Goal: Task Accomplishment & Management: Use online tool/utility

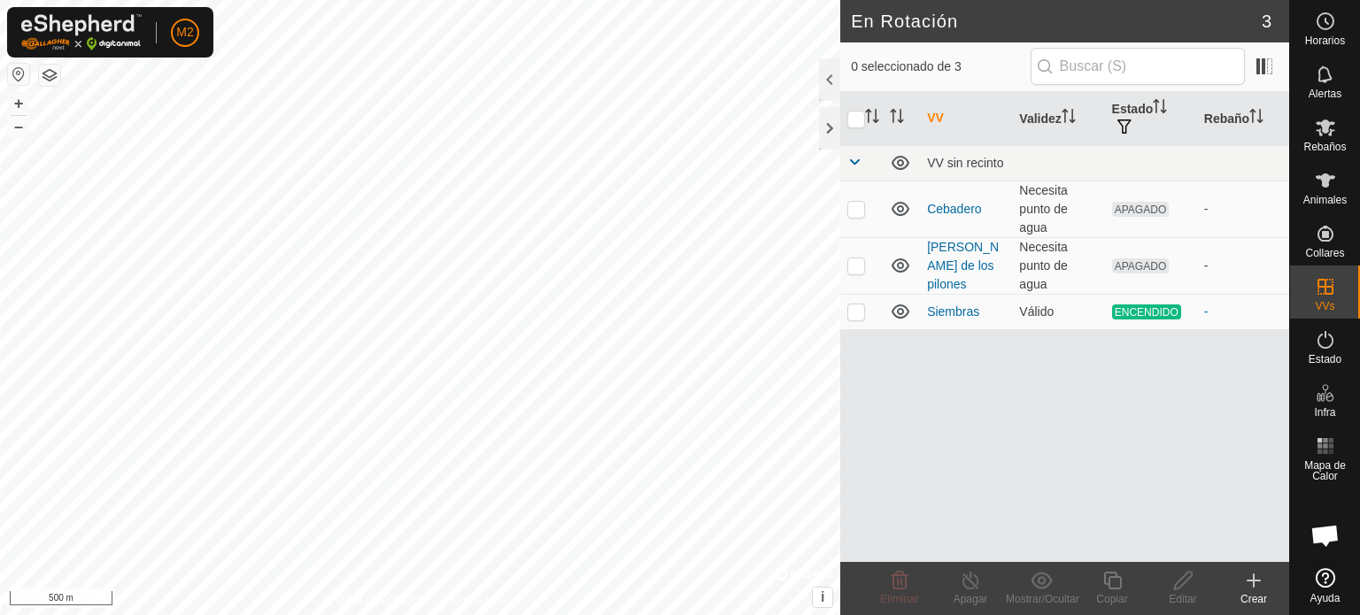
scroll to position [1672, 0]
click at [1315, 179] on icon at bounding box center [1325, 180] width 21 height 21
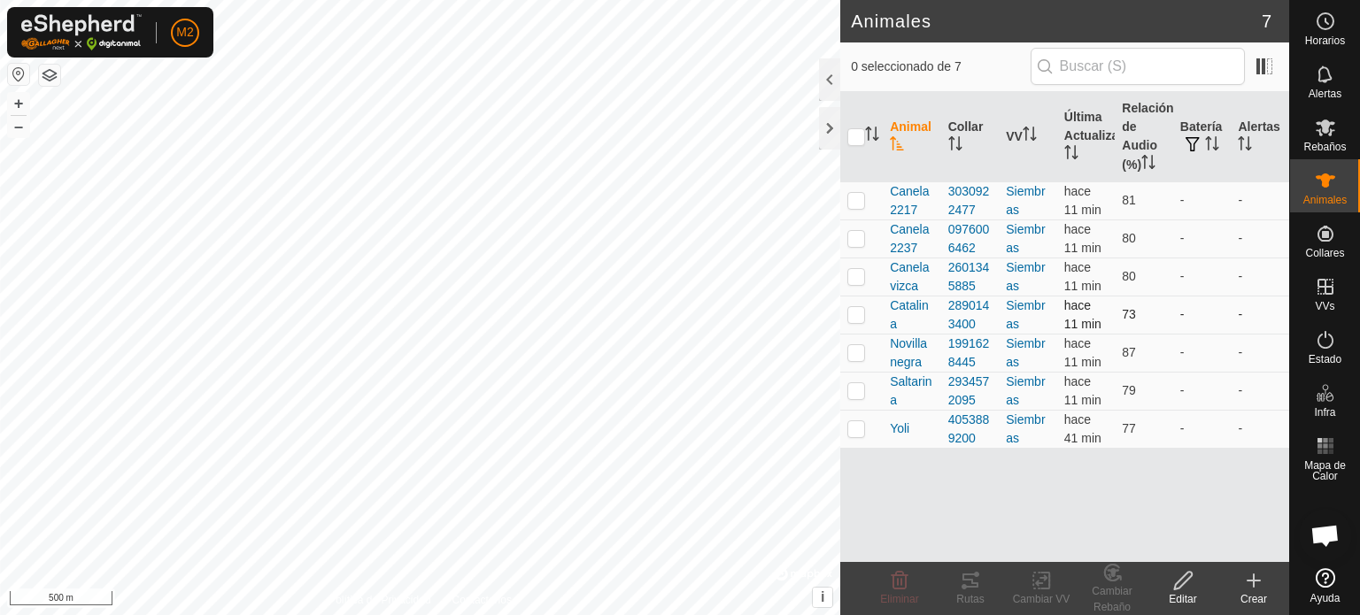
click at [856, 310] on p-checkbox at bounding box center [857, 314] width 18 height 14
click at [966, 581] on icon at bounding box center [970, 580] width 21 height 21
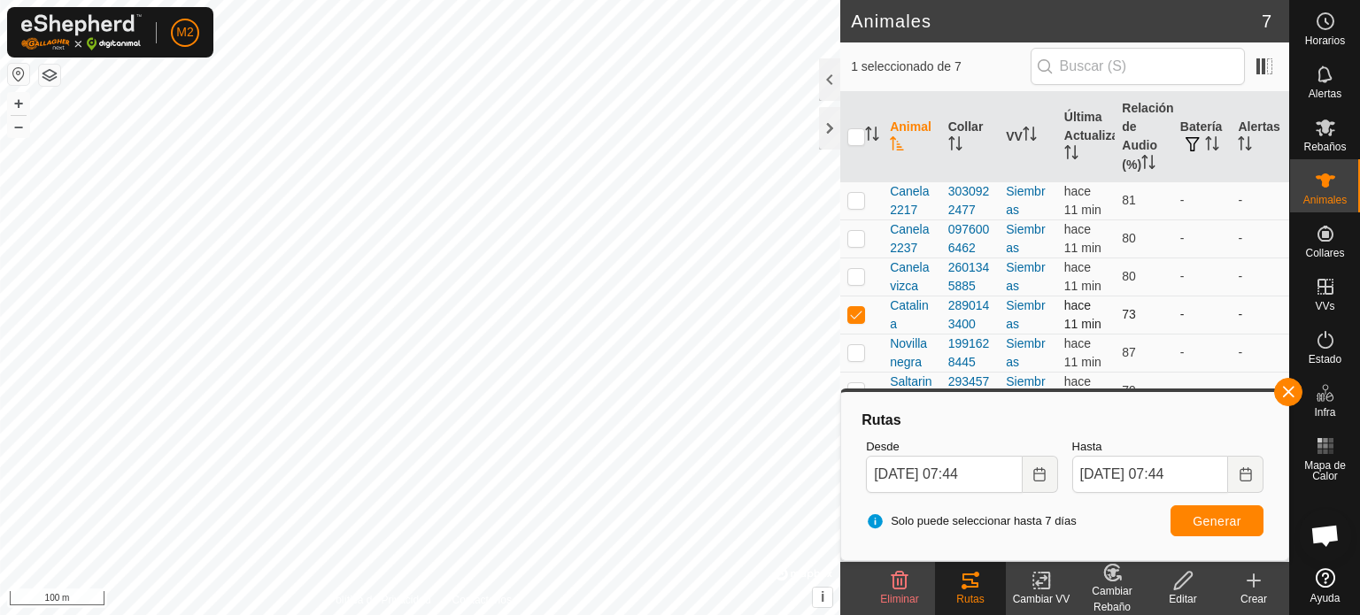
click at [855, 313] on p-checkbox at bounding box center [857, 314] width 18 height 14
checkbox input "false"
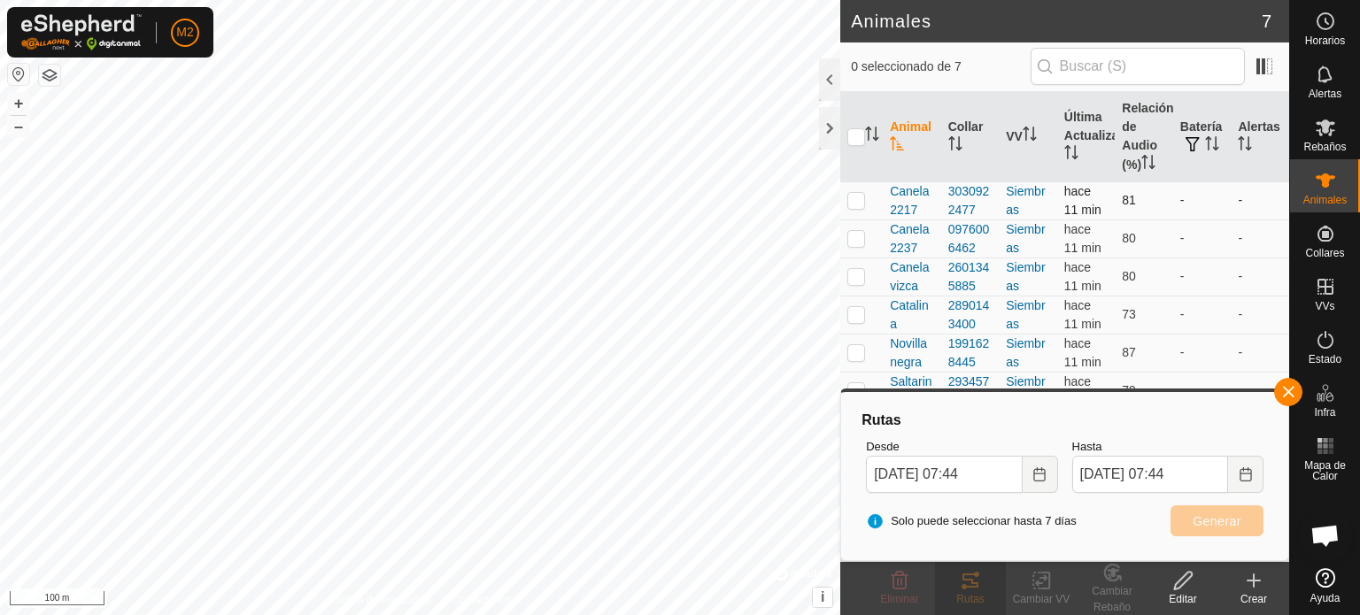
click at [853, 205] on p-checkbox at bounding box center [857, 200] width 18 height 14
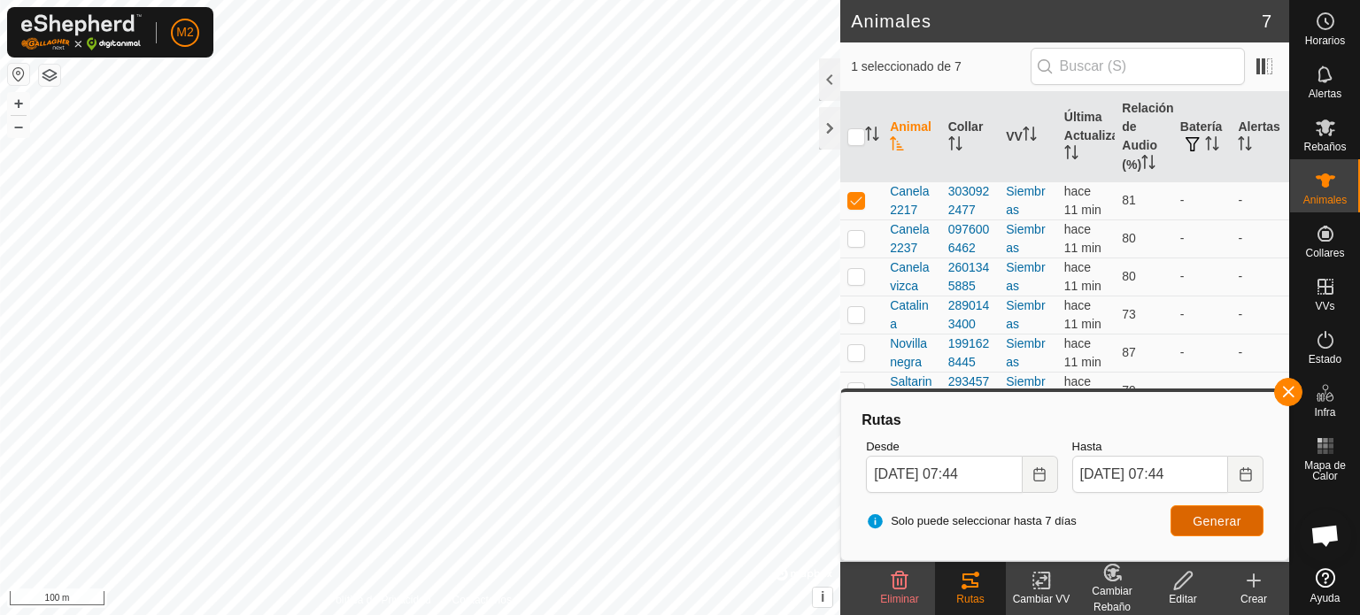
click at [1188, 512] on button "Generar" at bounding box center [1217, 521] width 93 height 31
click at [847, 199] on td at bounding box center [861, 201] width 43 height 38
checkbox input "false"
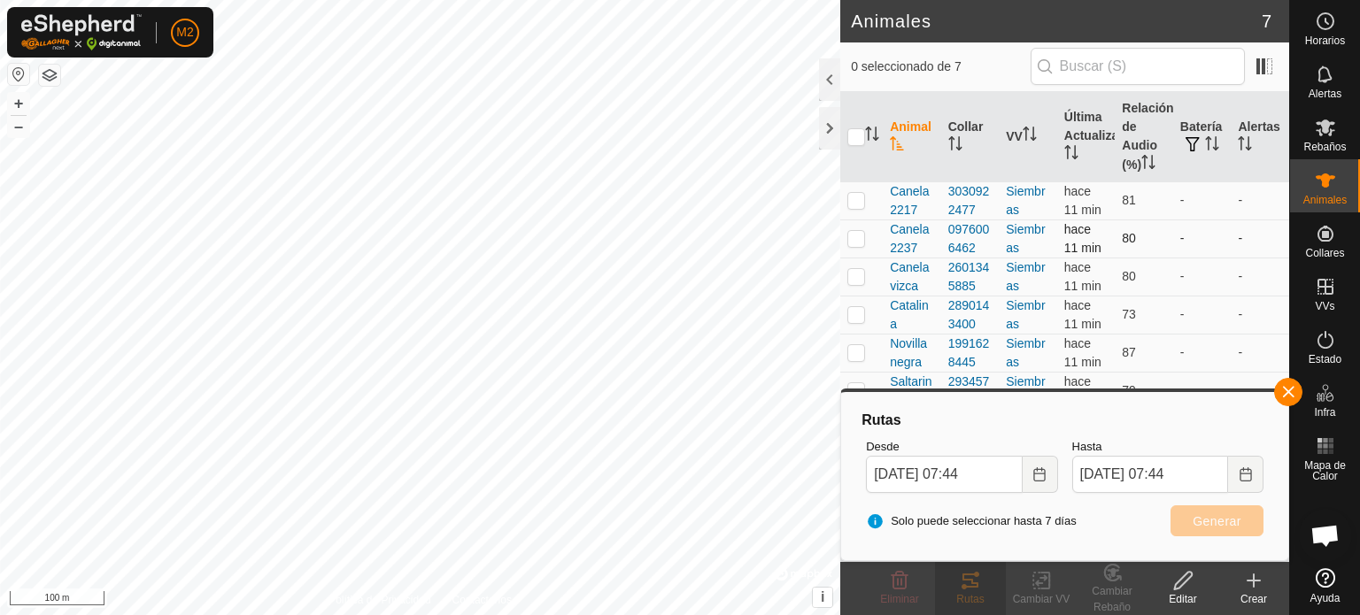
click at [851, 245] on td at bounding box center [861, 239] width 43 height 38
checkbox input "true"
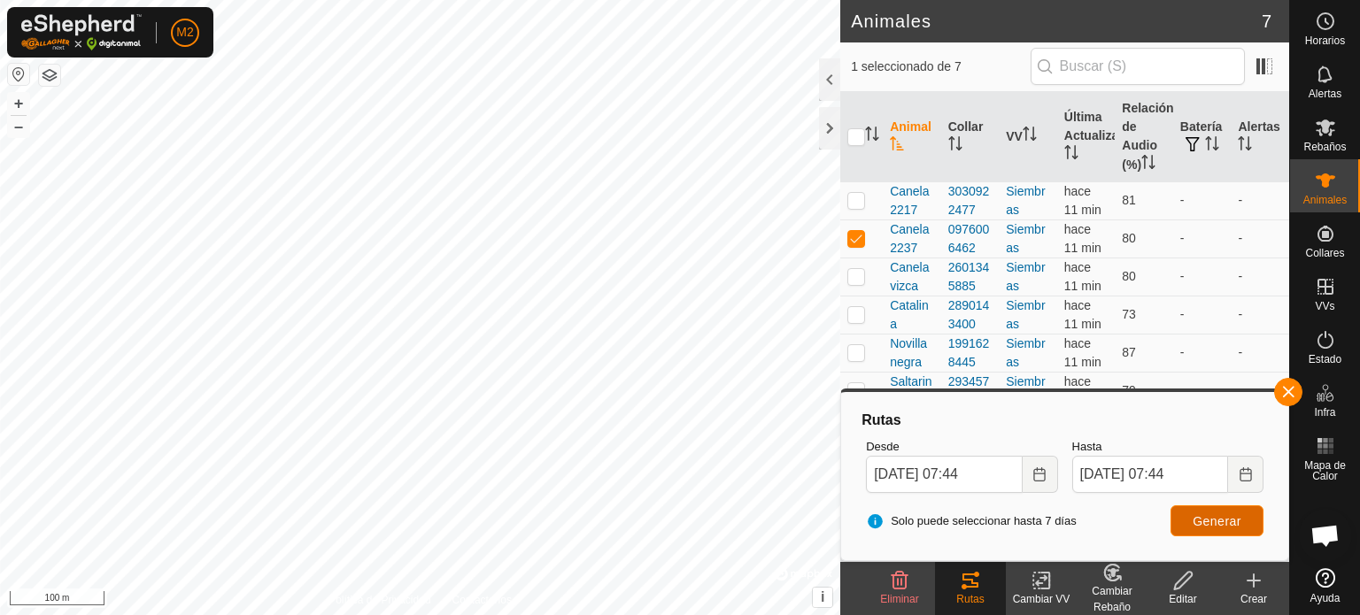
click at [1236, 516] on span "Generar" at bounding box center [1217, 522] width 49 height 14
click at [863, 279] on p-checkbox at bounding box center [857, 276] width 18 height 14
checkbox input "true"
click at [851, 236] on p-checkbox at bounding box center [857, 238] width 18 height 14
checkbox input "false"
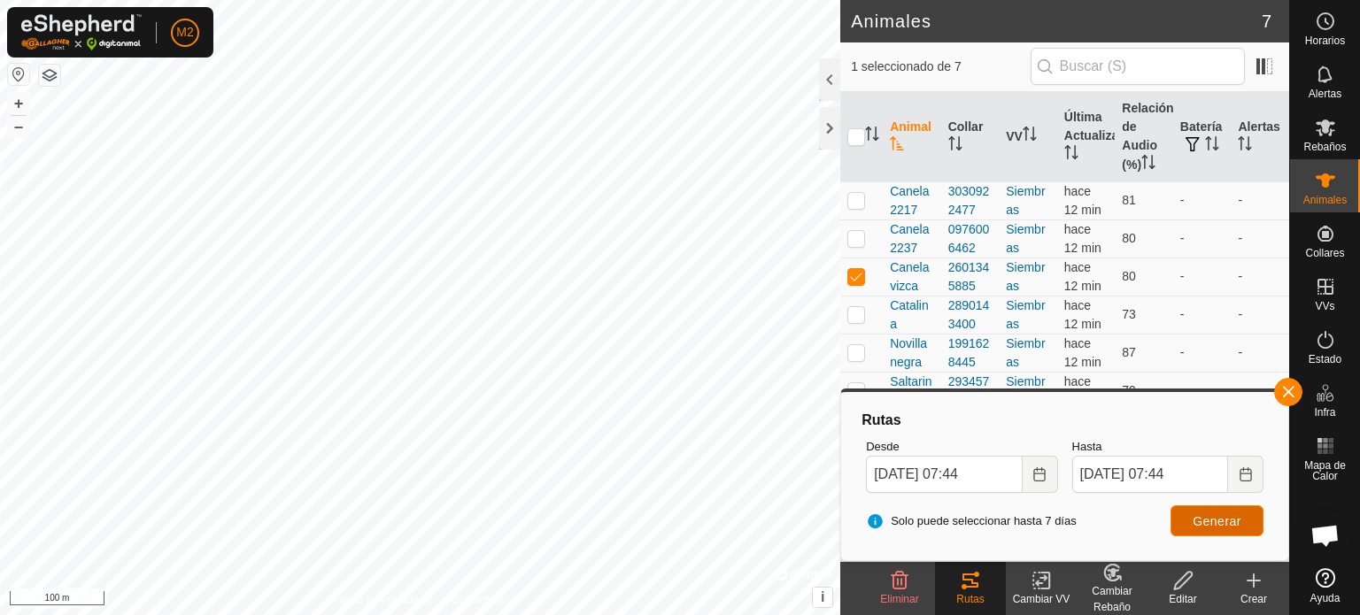
click at [1194, 524] on span "Generar" at bounding box center [1217, 522] width 49 height 14
click at [856, 284] on td at bounding box center [861, 277] width 43 height 38
checkbox input "false"
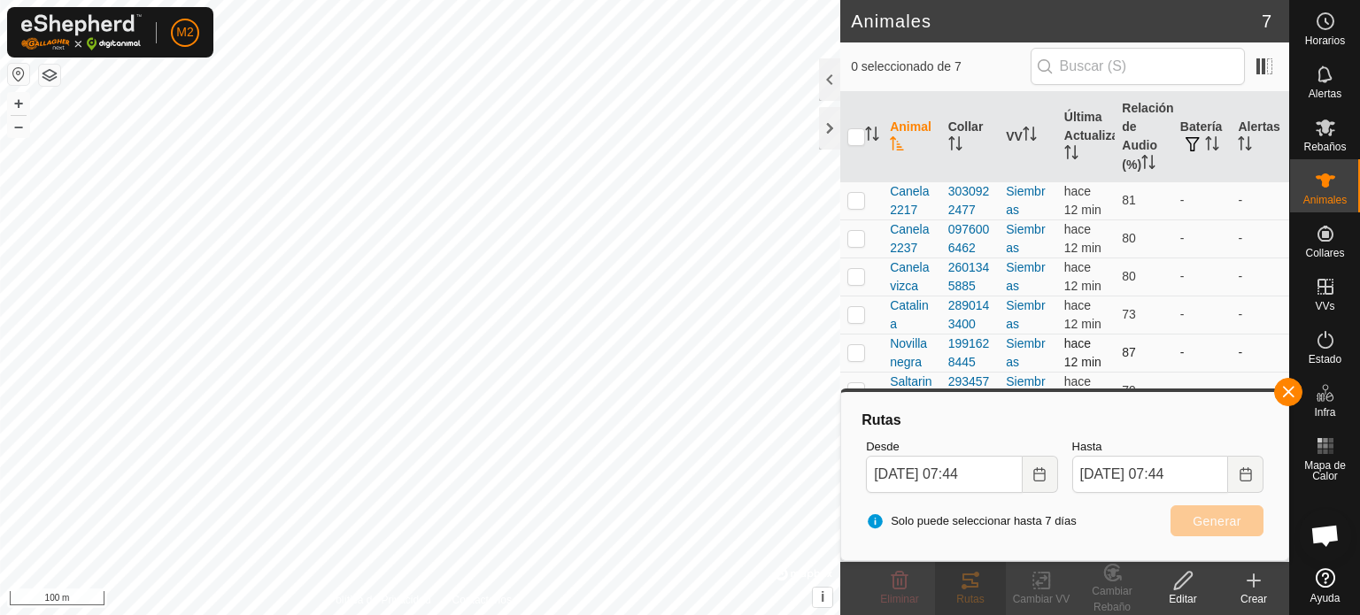
click at [857, 357] on p-checkbox at bounding box center [857, 352] width 18 height 14
checkbox input "true"
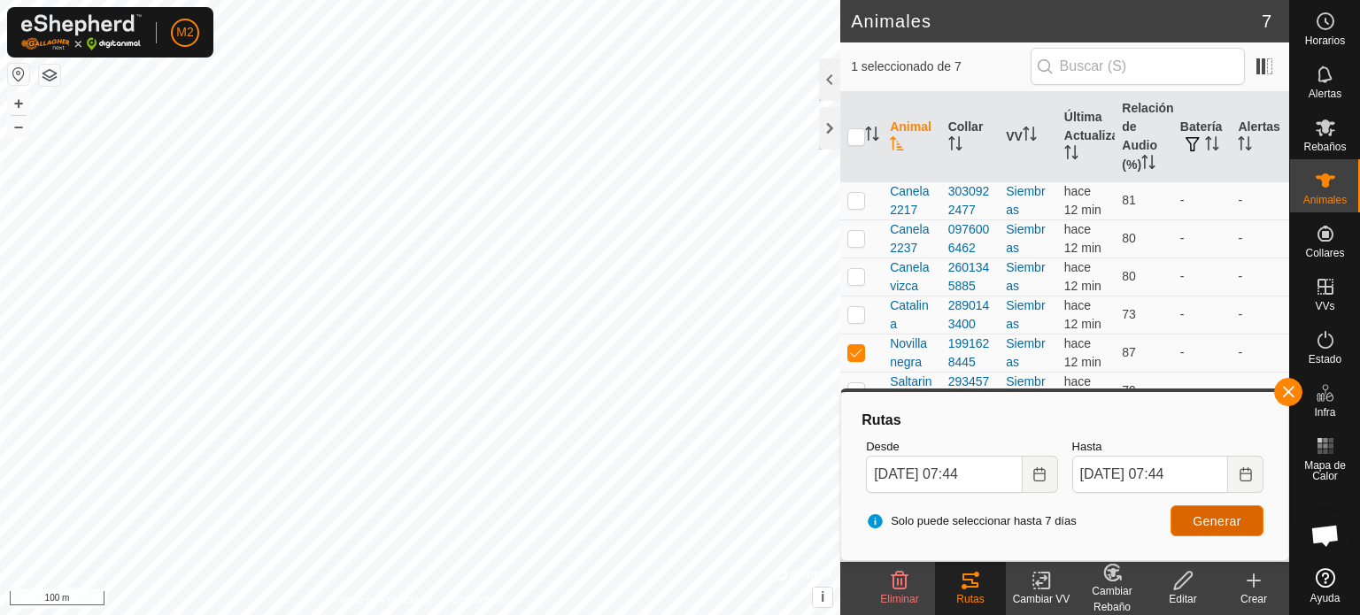
click at [1187, 513] on button "Generar" at bounding box center [1217, 521] width 93 height 31
click at [860, 383] on p-tablecheckbox at bounding box center [857, 390] width 18 height 14
checkbox input "true"
click at [850, 348] on p-checkbox at bounding box center [857, 352] width 18 height 14
checkbox input "false"
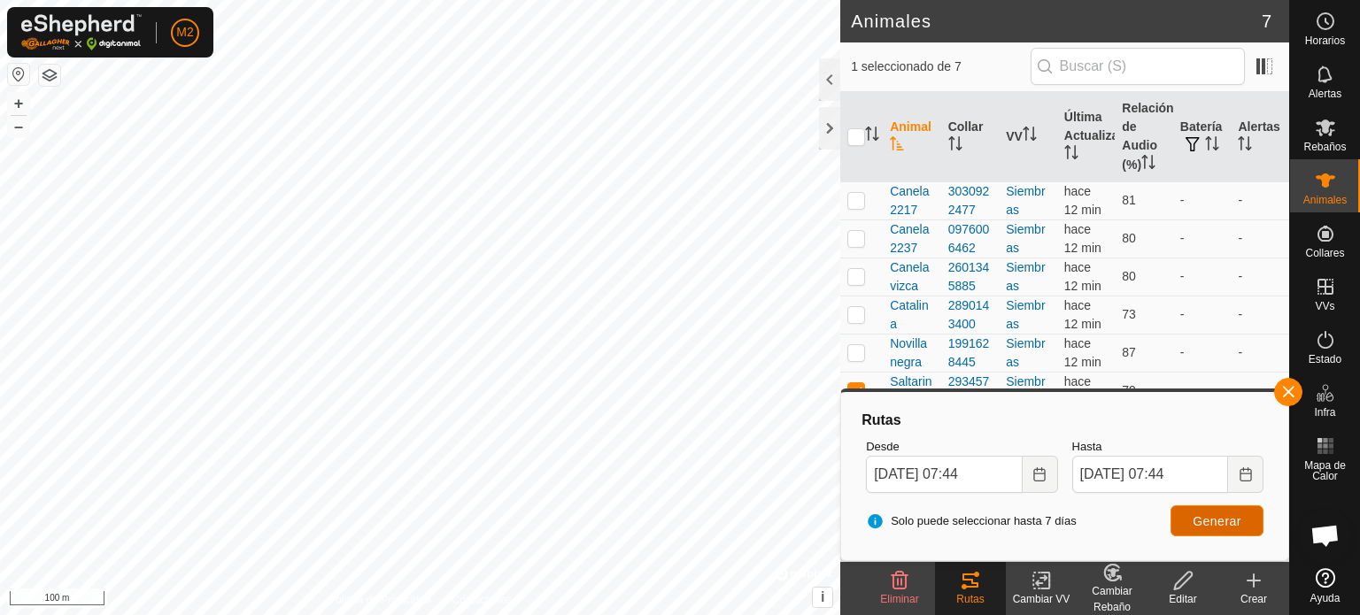
click at [1195, 530] on button "Generar" at bounding box center [1217, 521] width 93 height 31
click at [1288, 388] on button "button" at bounding box center [1288, 392] width 28 height 28
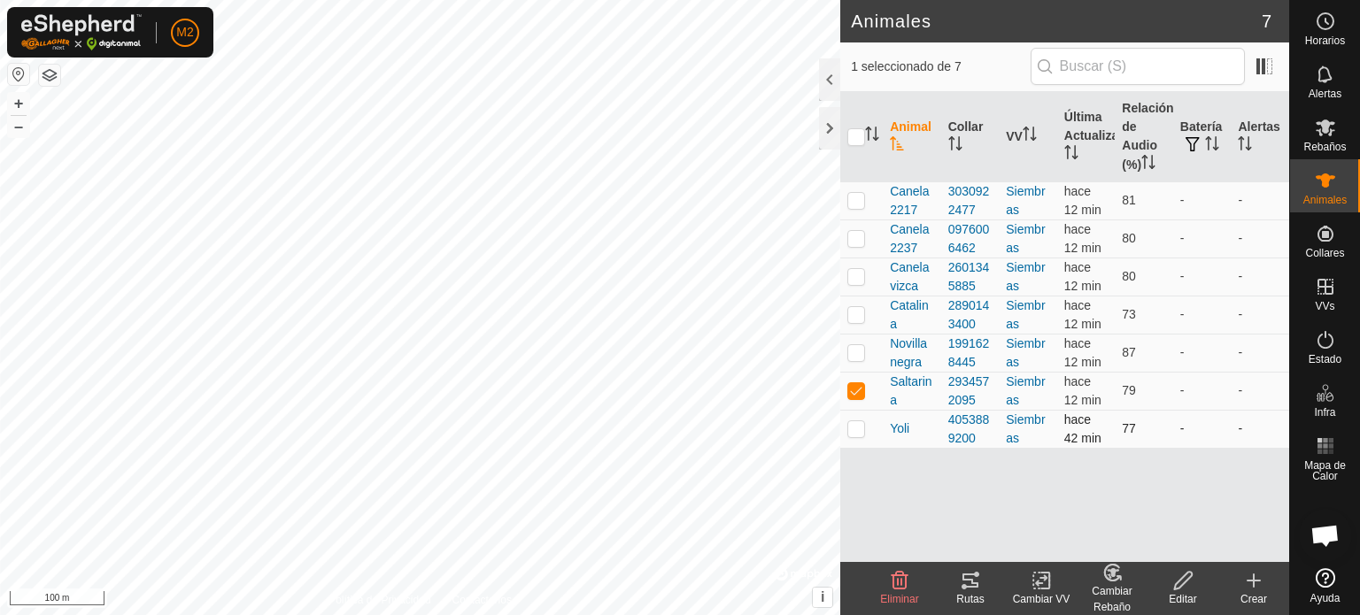
click at [867, 428] on td at bounding box center [861, 429] width 43 height 38
checkbox input "true"
click at [855, 389] on p-checkbox at bounding box center [857, 390] width 18 height 14
checkbox input "false"
click at [957, 579] on tracks-svg-icon at bounding box center [970, 580] width 71 height 21
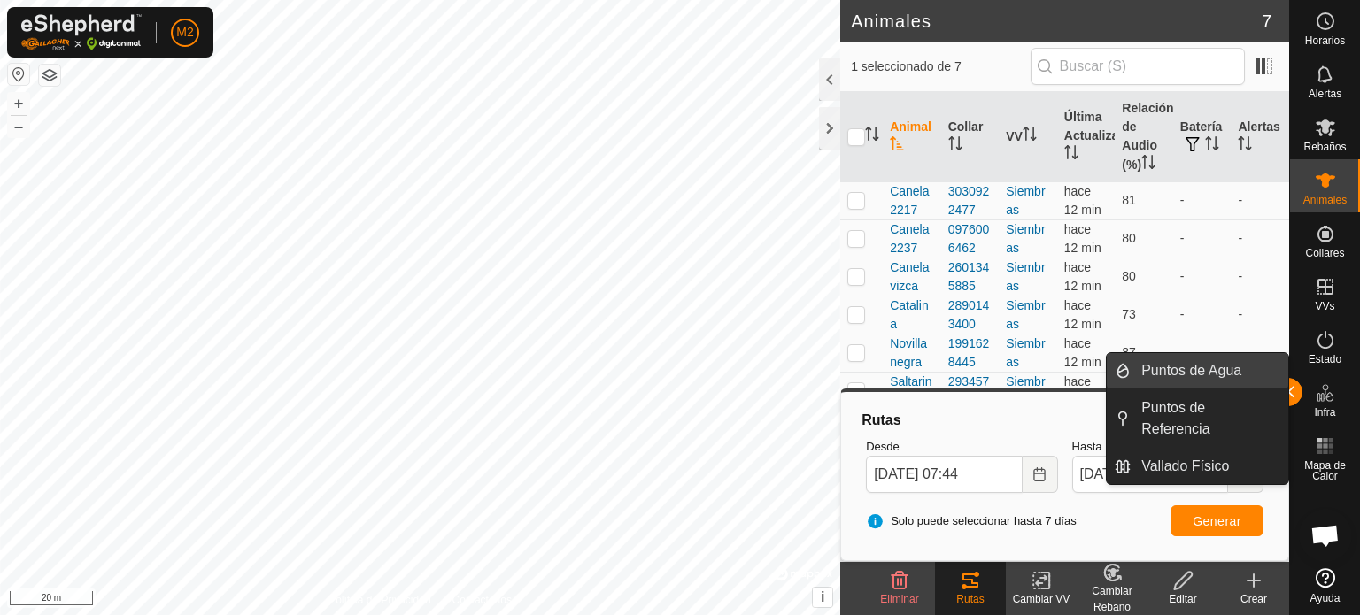
drag, startPoint x: 1289, startPoint y: 371, endPoint x: 1286, endPoint y: 385, distance: 14.6
click at [1286, 385] on link "Puntos de Agua" at bounding box center [1210, 370] width 158 height 35
